Goal: Information Seeking & Learning: Stay updated

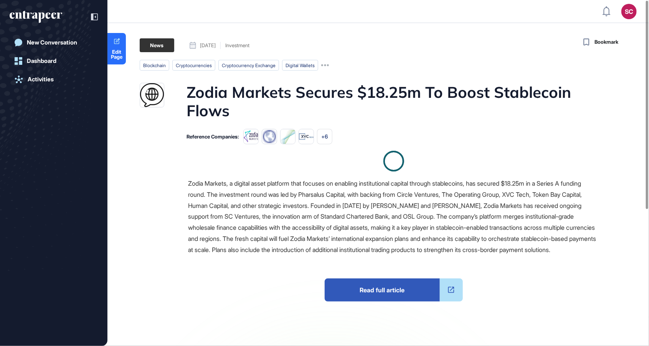
click at [469, 86] on h1 "Zodia Markets Secures $18.25m To Boost Stablecoin Flows" at bounding box center [393, 101] width 413 height 37
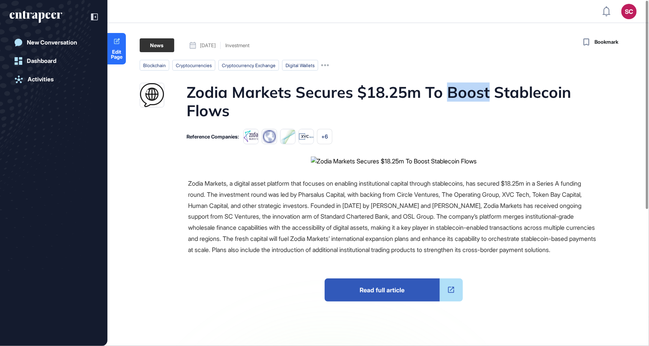
click at [469, 86] on h1 "Zodia Markets Secures $18.25m To Boost Stablecoin Flows" at bounding box center [393, 101] width 413 height 37
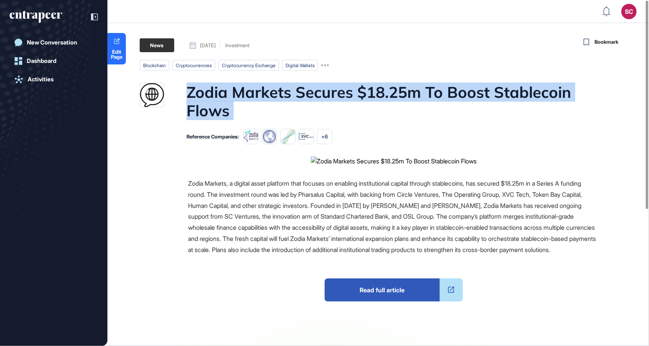
click at [469, 86] on h1 "Zodia Markets Secures $18.25m To Boost Stablecoin Flows" at bounding box center [393, 101] width 413 height 37
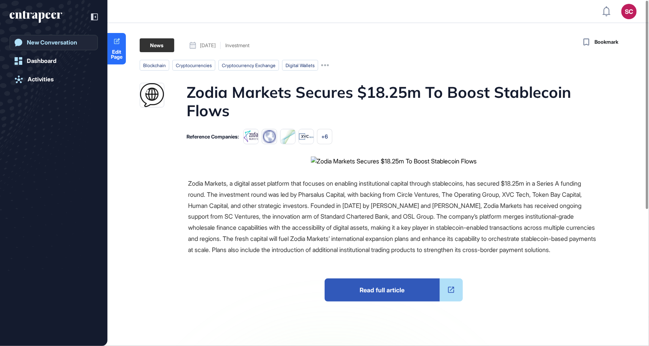
click at [65, 40] on div "New Conversation" at bounding box center [52, 42] width 50 height 7
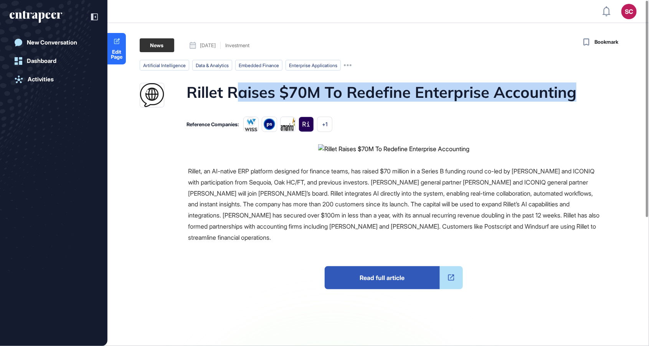
drag, startPoint x: 240, startPoint y: 94, endPoint x: 573, endPoint y: 93, distance: 332.6
click at [573, 93] on h1 "Rillet Raises $70M To Redefine Enterprise Accounting" at bounding box center [382, 95] width 390 height 25
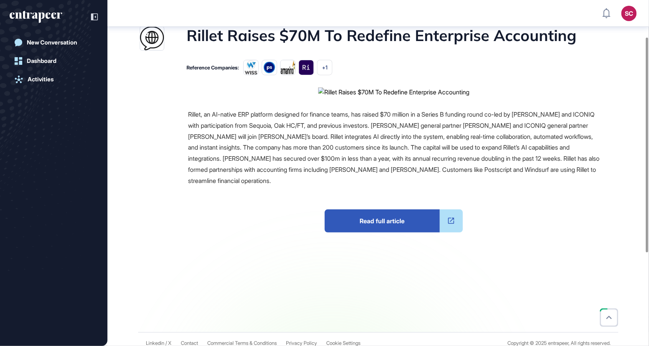
scroll to position [59, 0]
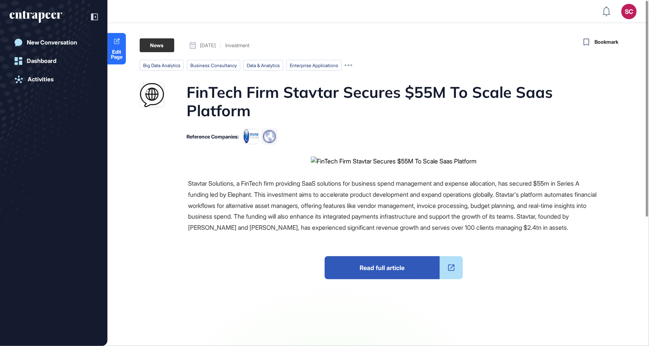
click at [305, 3] on div "SC Admin Dashboard Dashboard Profile My Content Request More Data New Conversat…" at bounding box center [324, 200] width 649 height 401
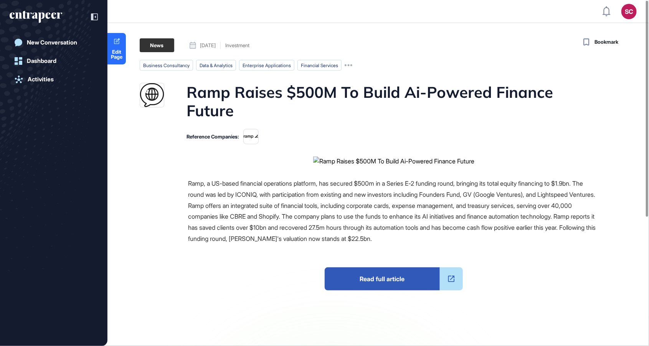
click at [232, 3] on div "SC Admin Dashboard Dashboard Profile My Content Request More Data New Conversat…" at bounding box center [324, 206] width 649 height 412
click at [99, 15] on div "New Conversation Dashboard Activities" at bounding box center [54, 173] width 108 height 346
click at [89, 17] on div at bounding box center [90, 17] width 15 height 15
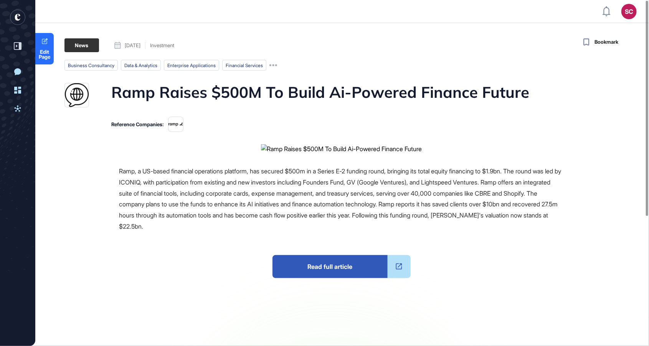
click at [152, 92] on h1 "Ramp Raises $500M To Build Ai-Powered Finance Future" at bounding box center [320, 95] width 418 height 25
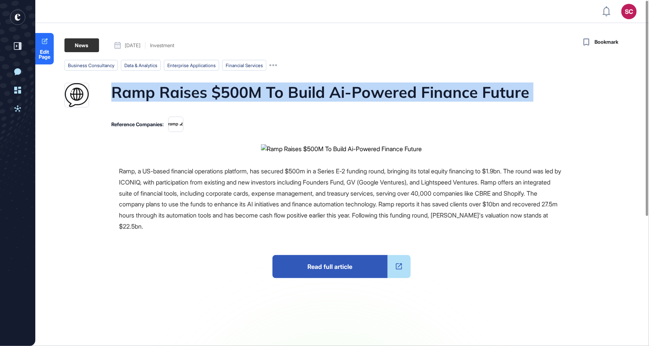
click at [153, 91] on h1 "Ramp Raises $500M To Build Ai-Powered Finance Future" at bounding box center [320, 95] width 418 height 25
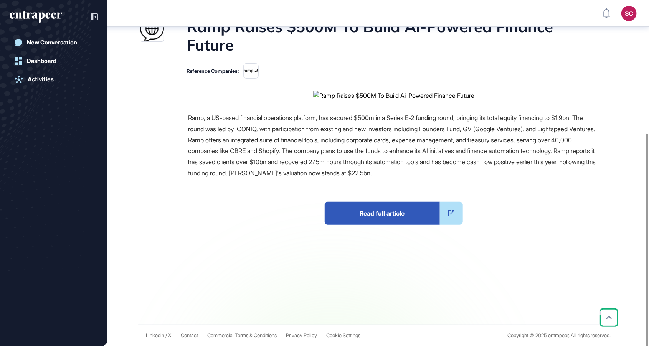
scroll to position [215, 0]
click at [389, 225] on span "Read full article" at bounding box center [382, 213] width 115 height 23
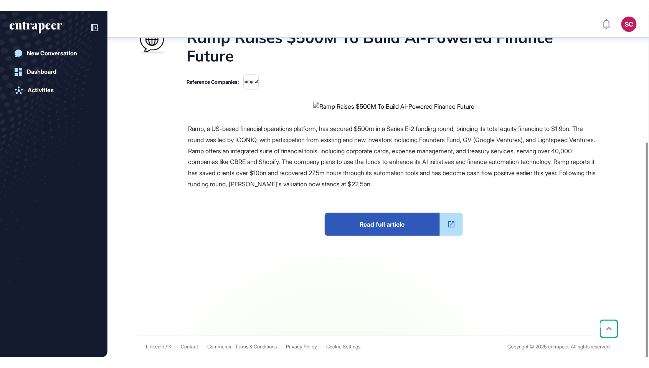
scroll to position [406, 649]
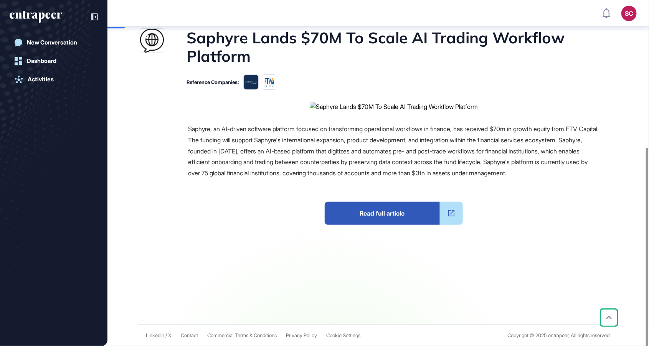
scroll to position [240, 0]
click at [383, 225] on span "Read full article" at bounding box center [382, 213] width 115 height 23
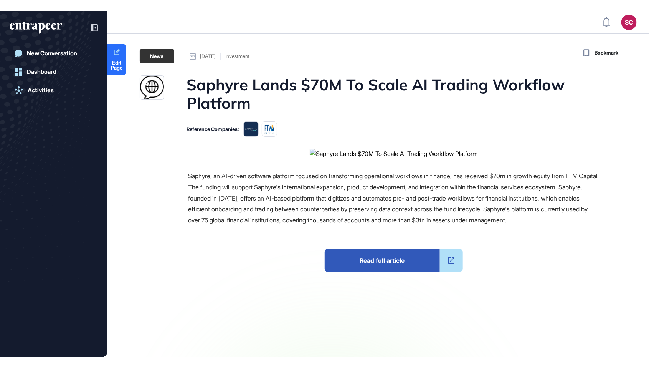
scroll to position [406, 649]
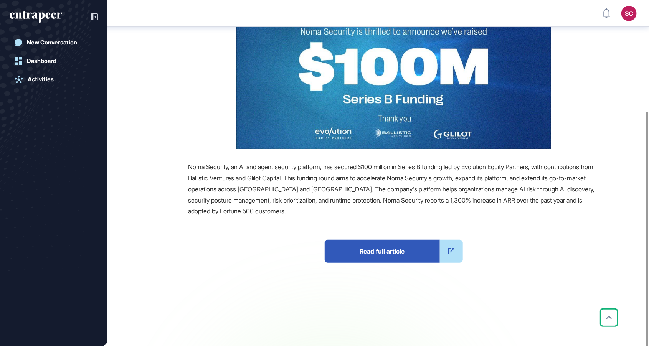
scroll to position [158, 0]
click at [363, 257] on span "Read full article" at bounding box center [382, 251] width 115 height 23
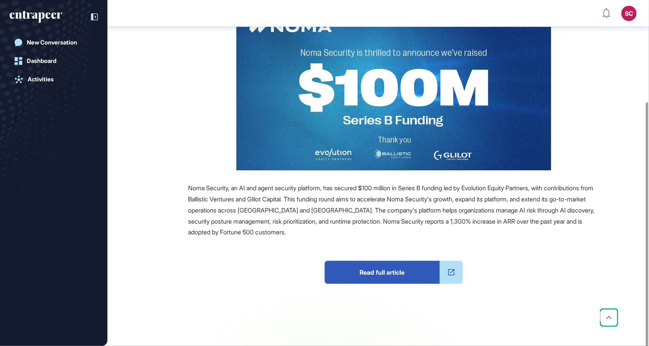
scroll to position [384, 649]
